Goal: Task Accomplishment & Management: Manage account settings

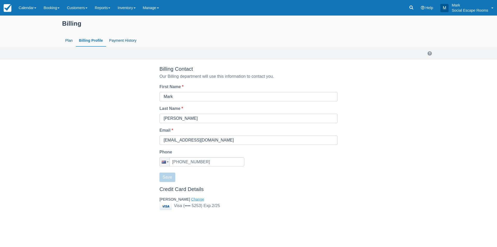
click at [191, 199] on button "Change" at bounding box center [197, 200] width 13 height 6
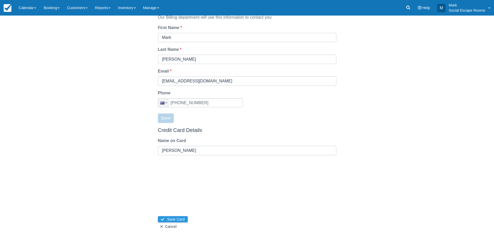
click at [177, 218] on button "Save Card" at bounding box center [173, 219] width 30 height 6
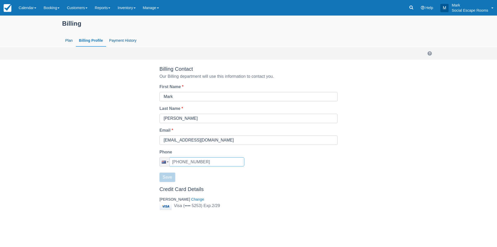
click at [209, 160] on input "[PHONE_NUMBER]" at bounding box center [202, 161] width 85 height 9
drag, startPoint x: 212, startPoint y: 160, endPoint x: 183, endPoint y: 162, distance: 28.8
click at [183, 162] on input "[PHONE_NUMBER]" at bounding box center [202, 161] width 85 height 9
paste input "7) 2289 363"
click at [185, 162] on input "+61 (27) 2289 363" at bounding box center [202, 161] width 85 height 9
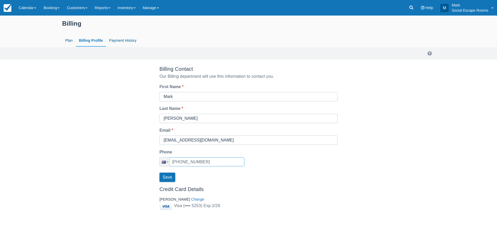
paste input "7228 9"
type input "+61 (27) 2289 363"
click at [173, 174] on button "Save" at bounding box center [168, 177] width 16 height 9
click at [122, 38] on link "Payment History" at bounding box center [123, 41] width 34 height 12
select select "20"
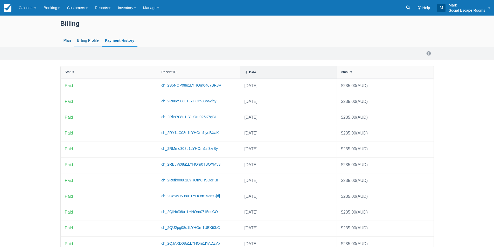
click at [87, 39] on link "Billing Profile" at bounding box center [88, 41] width 28 height 12
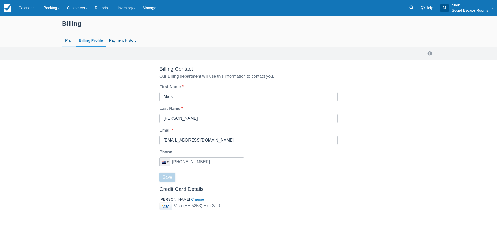
click at [66, 40] on link "Plan" at bounding box center [69, 41] width 14 height 12
